Goal: Navigation & Orientation: Find specific page/section

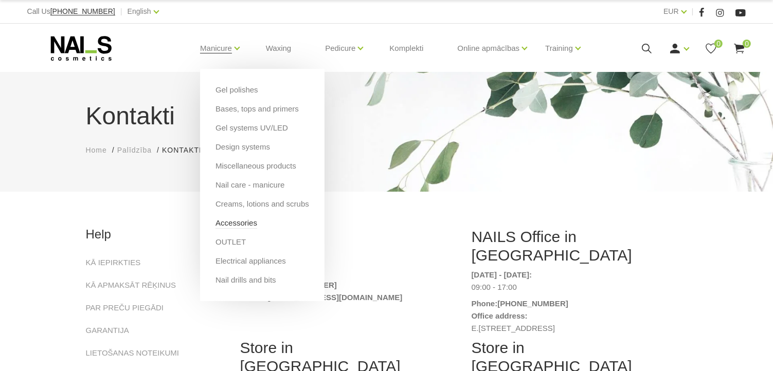
click at [247, 225] on link "Accessories" at bounding box center [237, 223] width 42 height 11
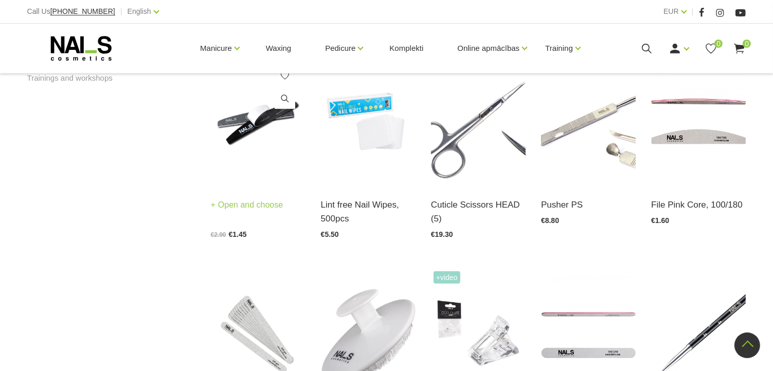
scroll to position [823, 0]
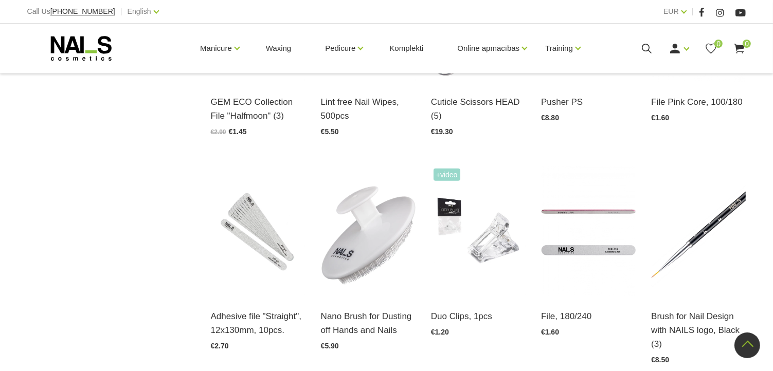
click at [538, 277] on div "File, 180/240 Open and choose €1.60" at bounding box center [589, 268] width 110 height 205
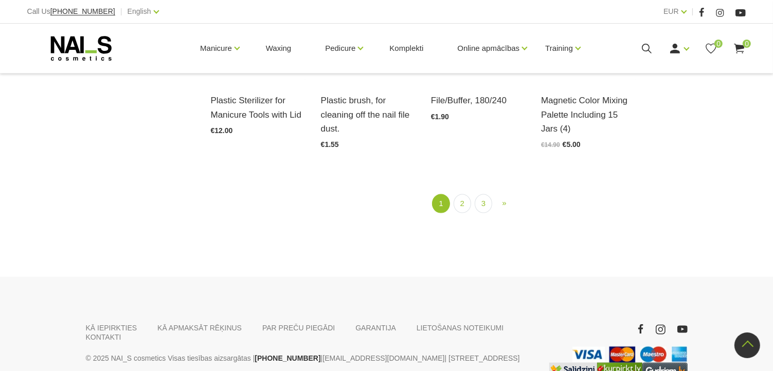
scroll to position [1286, 0]
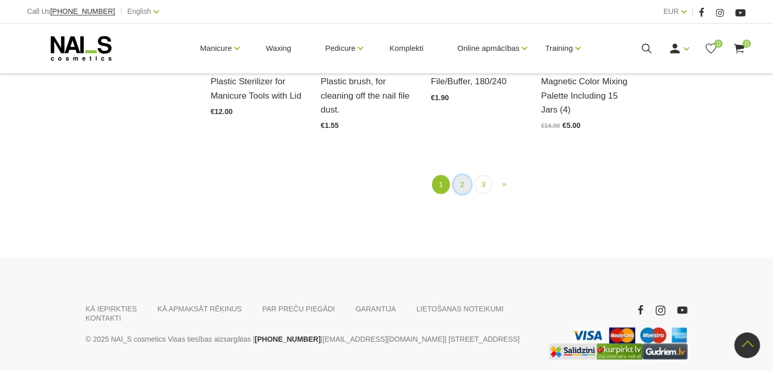
click at [463, 189] on link "2" at bounding box center [462, 184] width 17 height 19
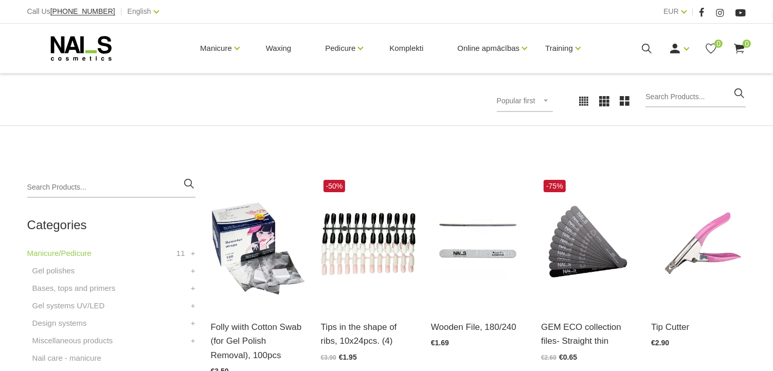
scroll to position [158, 0]
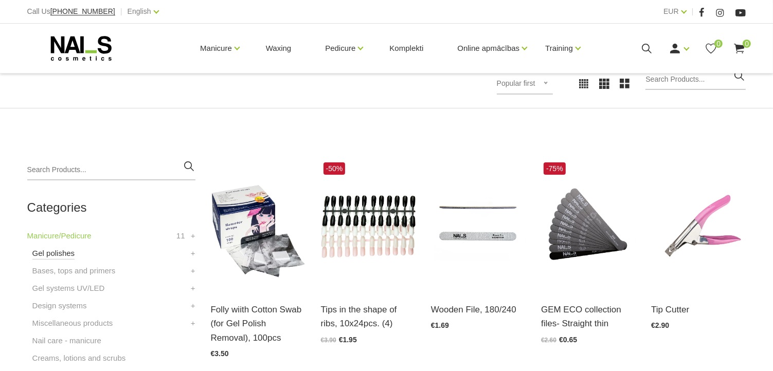
click at [51, 254] on link "Gel polishes" at bounding box center [53, 253] width 43 height 12
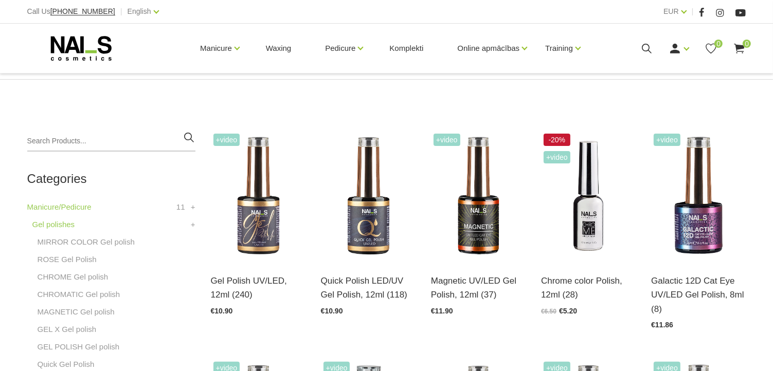
scroll to position [206, 0]
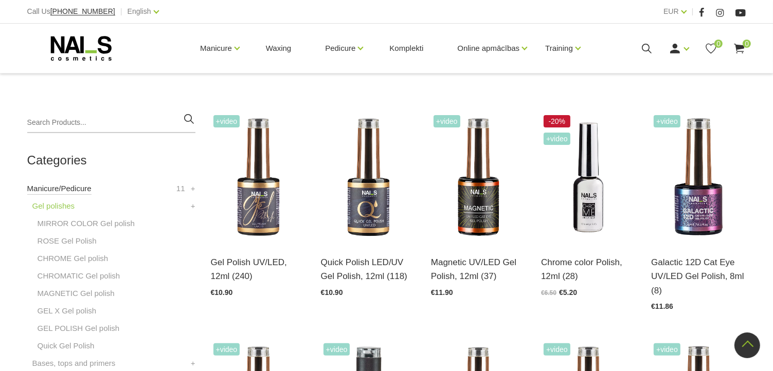
click at [73, 186] on link "Manicure/Pedicure" at bounding box center [59, 189] width 64 height 12
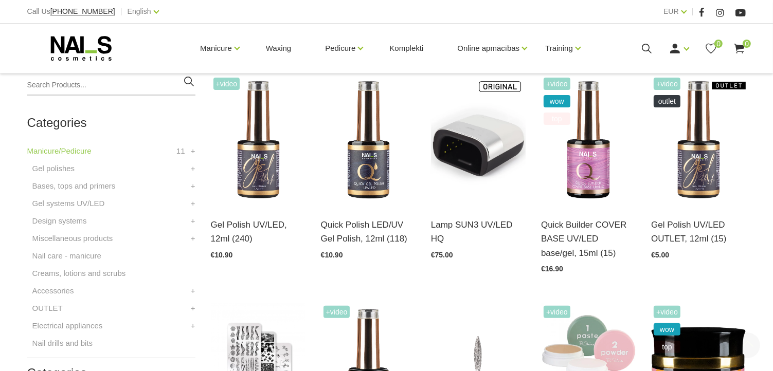
scroll to position [257, 0]
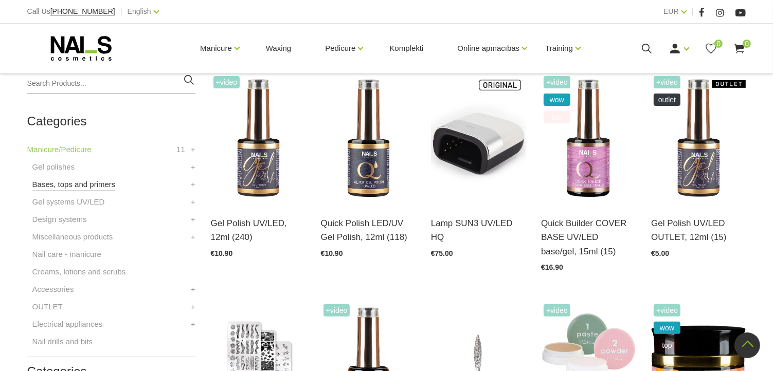
click at [80, 187] on link "Bases, tops and primers" at bounding box center [73, 185] width 83 height 12
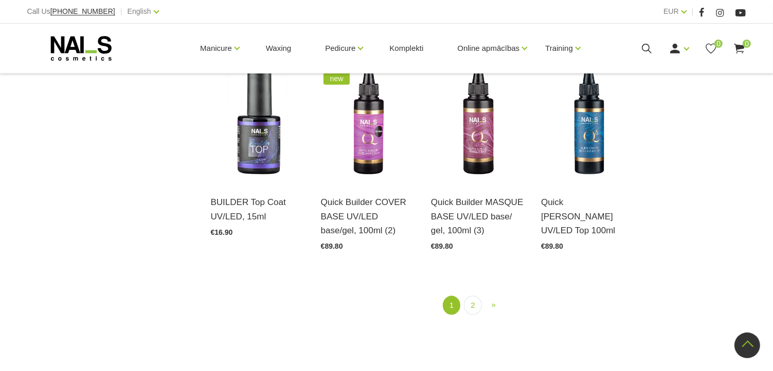
scroll to position [1158, 0]
